Goal: Information Seeking & Learning: Find specific fact

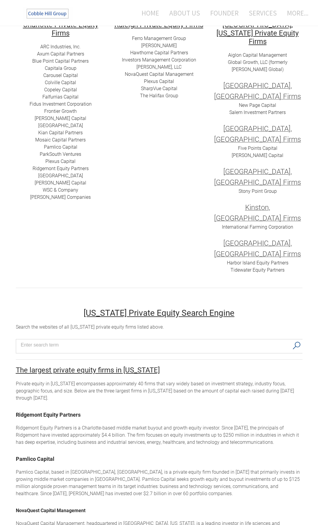
scroll to position [119, 0]
drag, startPoint x: 81, startPoint y: 352, endPoint x: 16, endPoint y: 344, distance: 66.0
click at [16, 409] on h2 "Ridgemont Equity Partners" at bounding box center [159, 413] width 286 height 8
drag, startPoint x: 56, startPoint y: 392, endPoint x: 16, endPoint y: 391, distance: 40.0
click at [16, 453] on h2 "Pamlico Capital" at bounding box center [159, 457] width 286 height 8
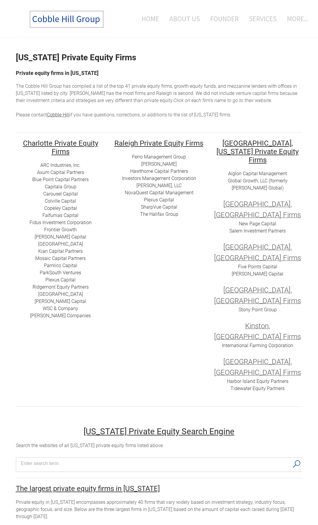
scroll to position [0, 0]
click at [87, 164] on div "ARC I​ndustries, Inc. Axum Capital Partners ​Blue Point Capital Partners Capita…" at bounding box center [60, 240] width 89 height 157
drag, startPoint x: 292, startPoint y: 206, endPoint x: 230, endPoint y: 208, distance: 62.1
click at [230, 208] on div "Aiglon Capital Management Global Growth, LLC (formerly [PERSON_NAME] Global ) […" at bounding box center [257, 281] width 89 height 222
click at [174, 15] on link "About Us" at bounding box center [185, 18] width 40 height 25
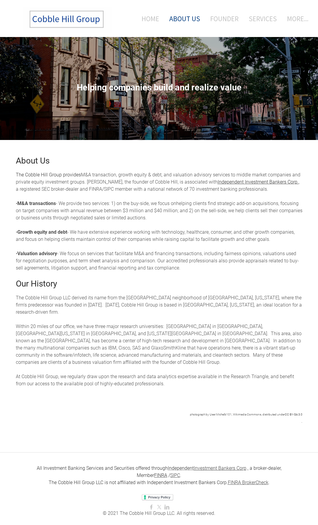
scroll to position [14, 0]
